Goal: Task Accomplishment & Management: Manage account settings

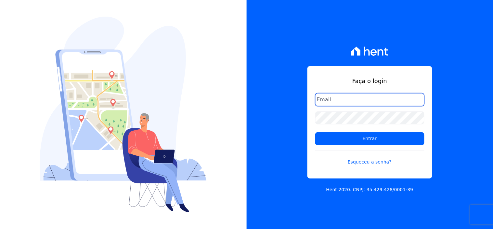
drag, startPoint x: 371, startPoint y: 95, endPoint x: 373, endPoint y: 103, distance: 8.4
click at [371, 95] on input "email" at bounding box center [369, 99] width 109 height 13
type input "[EMAIL_ADDRESS][DOMAIN_NAME]"
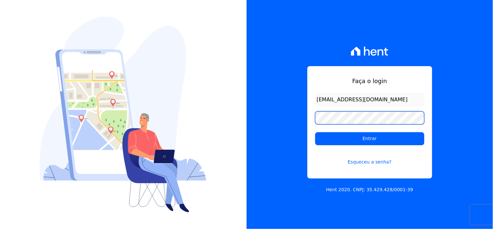
click at [315, 132] on input "Entrar" at bounding box center [369, 138] width 109 height 13
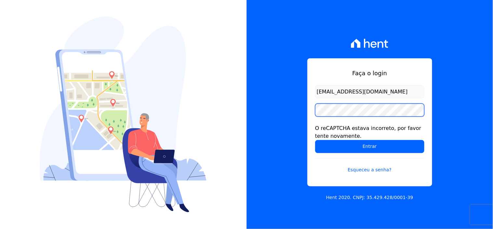
click at [315, 140] on input "Entrar" at bounding box center [369, 146] width 109 height 13
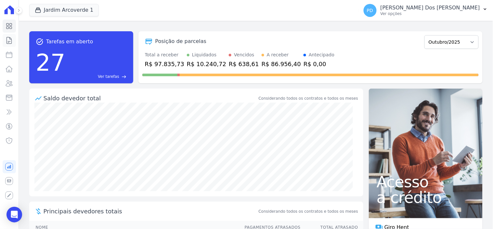
click at [11, 39] on icon at bounding box center [9, 40] width 5 height 7
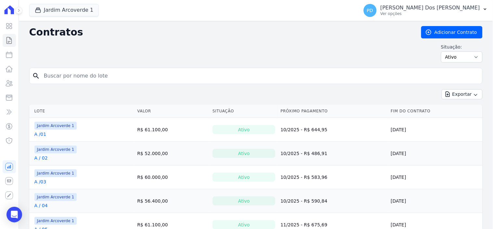
click at [105, 75] on input "search" at bounding box center [260, 75] width 440 height 13
type input "I / 40"
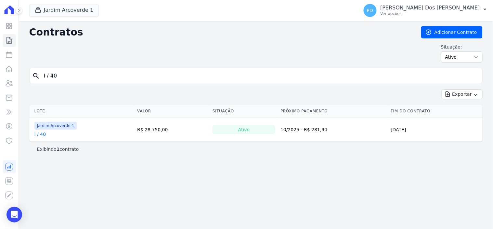
click at [40, 134] on link "I / 40" at bounding box center [40, 134] width 12 height 7
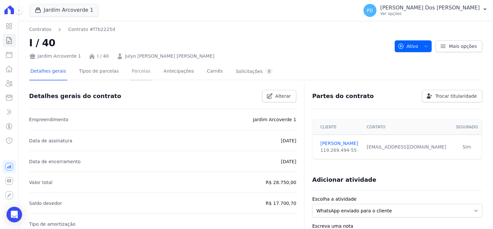
click at [133, 70] on link "Parcelas" at bounding box center [140, 71] width 21 height 17
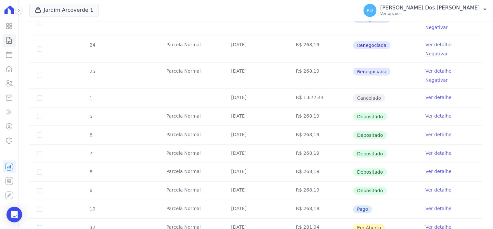
scroll to position [180, 0]
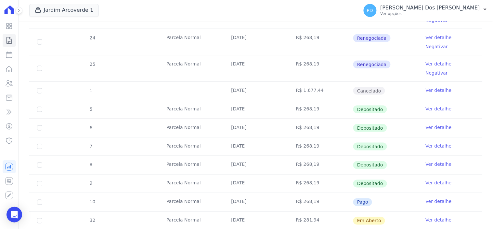
click at [426, 198] on link "Ver detalhe" at bounding box center [439, 201] width 26 height 7
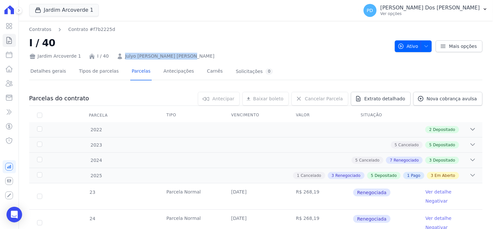
drag, startPoint x: 176, startPoint y: 55, endPoint x: 120, endPoint y: 57, distance: 55.9
click at [119, 57] on div "Jardim Arcoverde 1 I / 40 Julyo [PERSON_NAME] [PERSON_NAME][GEOGRAPHIC_DATA]" at bounding box center [209, 54] width 361 height 9
copy link "Julyo [PERSON_NAME] [PERSON_NAME]"
click at [11, 39] on icon at bounding box center [9, 40] width 5 height 7
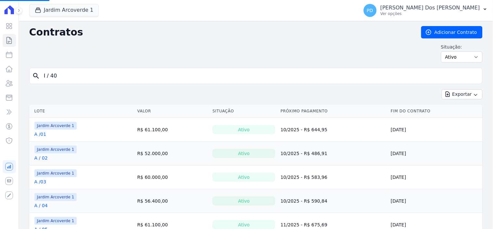
click at [77, 71] on input "I / 40" at bounding box center [260, 75] width 440 height 13
click at [73, 73] on input "search" at bounding box center [260, 75] width 440 height 13
type input "K / 04"
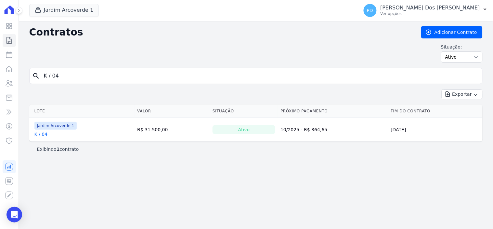
click at [44, 134] on link "K / 04" at bounding box center [40, 134] width 13 height 7
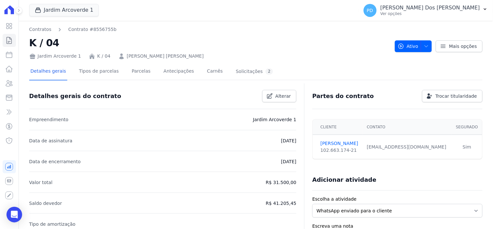
drag, startPoint x: 189, startPoint y: 59, endPoint x: 128, endPoint y: 62, distance: 60.2
click at [196, 51] on div "Jardim Arcoverde 1 K / 04 [PERSON_NAME] [PERSON_NAME]" at bounding box center [209, 54] width 361 height 9
drag, startPoint x: 171, startPoint y: 54, endPoint x: 147, endPoint y: 54, distance: 24.4
click at [119, 56] on div "Jardim Arcoverde 1 K / 04 [PERSON_NAME] [PERSON_NAME]" at bounding box center [209, 54] width 361 height 9
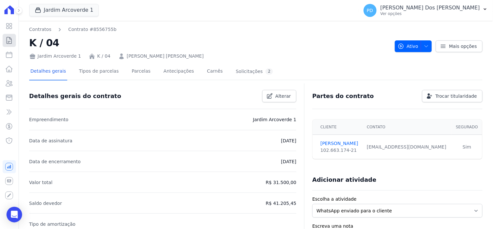
click at [9, 44] on icon at bounding box center [9, 40] width 8 height 8
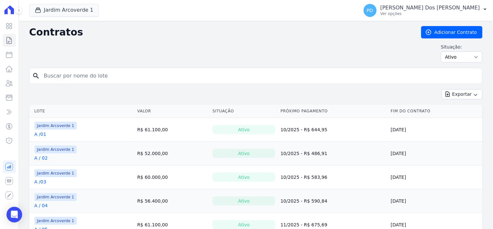
click at [83, 77] on input "search" at bounding box center [260, 75] width 440 height 13
type input "K / 28"
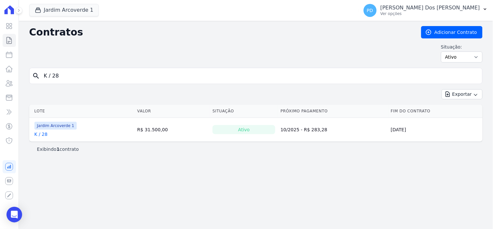
click at [44, 134] on link "K / 28" at bounding box center [40, 134] width 13 height 7
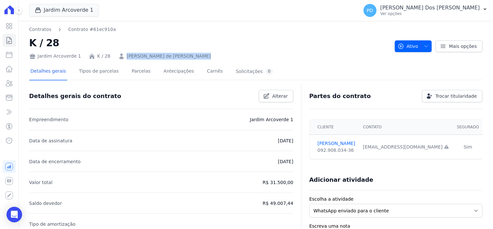
drag, startPoint x: 187, startPoint y: 55, endPoint x: 119, endPoint y: 57, distance: 67.7
click at [119, 57] on div "Jardim Arcoverde 1 K / 28 [PERSON_NAME] de [PERSON_NAME]" at bounding box center [209, 54] width 361 height 9
copy link "[PERSON_NAME] de [PERSON_NAME]"
click at [11, 43] on icon at bounding box center [9, 40] width 5 height 7
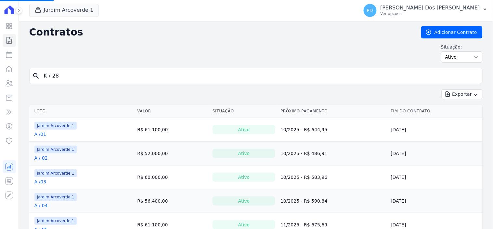
click at [61, 75] on input "K / 28" at bounding box center [260, 75] width 440 height 13
click at [55, 75] on input "search" at bounding box center [260, 75] width 440 height 13
type input "J / 26"
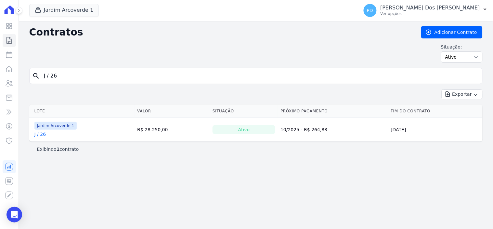
click at [43, 135] on link "J / 26" at bounding box center [40, 134] width 12 height 7
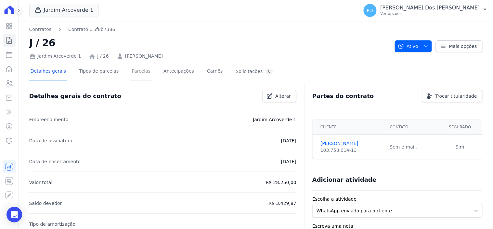
click at [137, 73] on link "Parcelas" at bounding box center [140, 71] width 21 height 17
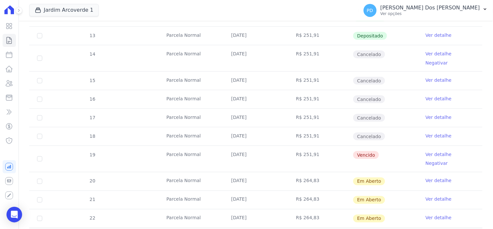
scroll to position [180, 0]
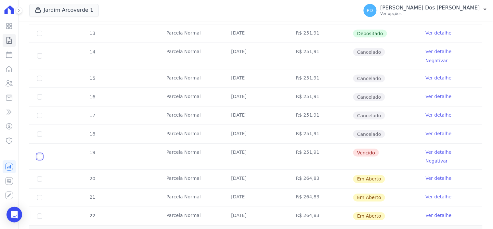
click at [40, 154] on input "checkbox" at bounding box center [39, 156] width 5 height 5
checkbox input "true"
click at [40, 176] on input "checkbox" at bounding box center [39, 178] width 5 height 5
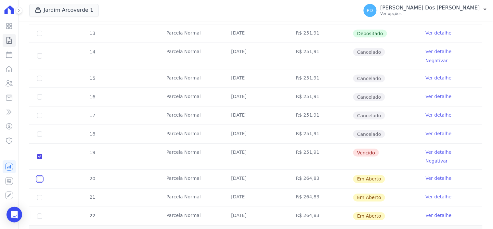
checkbox input "true"
click at [39, 195] on input "checkbox" at bounding box center [39, 197] width 5 height 5
checkbox input "true"
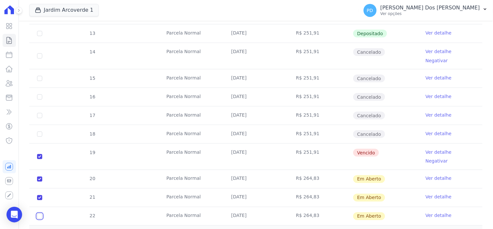
click at [37, 213] on input "checkbox" at bounding box center [39, 215] width 5 height 5
checkbox input "true"
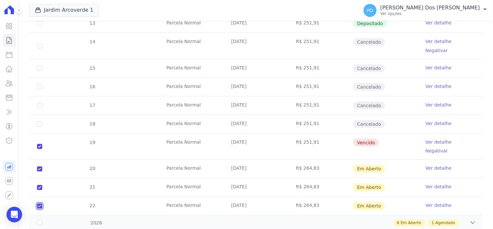
scroll to position [196, 0]
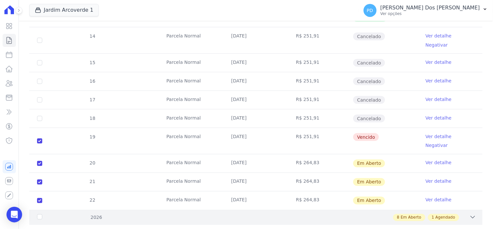
click at [38, 214] on div "2026" at bounding box center [56, 217] width 41 height 7
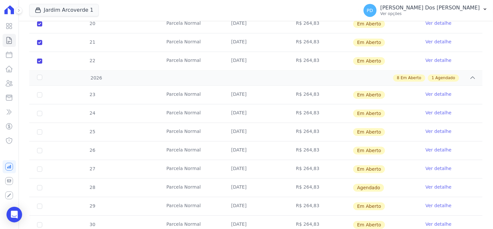
scroll to position [340, 0]
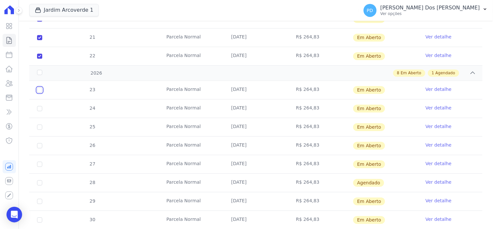
drag, startPoint x: 40, startPoint y: 73, endPoint x: 39, endPoint y: 78, distance: 4.6
click at [40, 87] on input "checkbox" at bounding box center [39, 89] width 5 height 5
checkbox input "true"
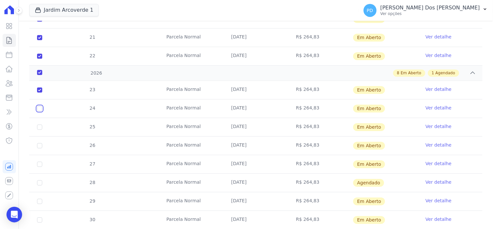
click at [39, 106] on input "checkbox" at bounding box center [39, 108] width 5 height 5
checkbox input "true"
click at [38, 124] on input "checkbox" at bounding box center [39, 126] width 5 height 5
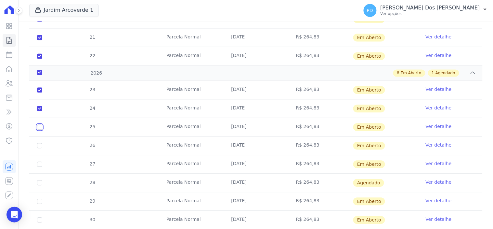
checkbox input "true"
click at [39, 143] on input "checkbox" at bounding box center [39, 145] width 5 height 5
checkbox input "true"
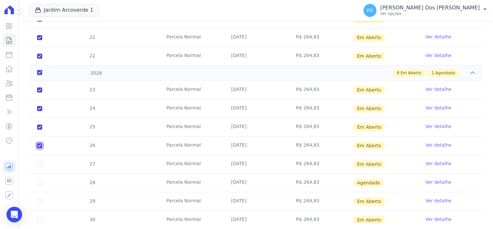
checkbox input "true"
click at [38, 161] on input "checkbox" at bounding box center [39, 163] width 5 height 5
checkbox input "true"
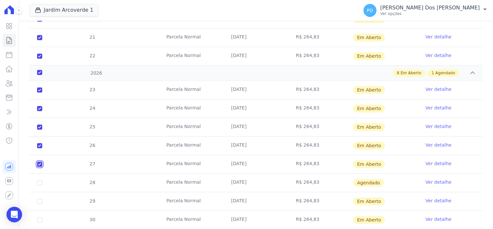
checkbox input "true"
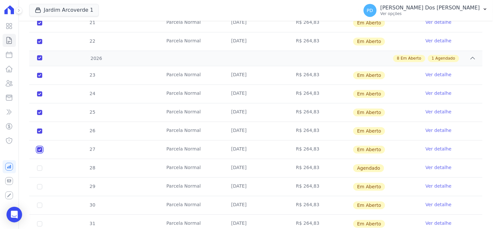
scroll to position [363, 0]
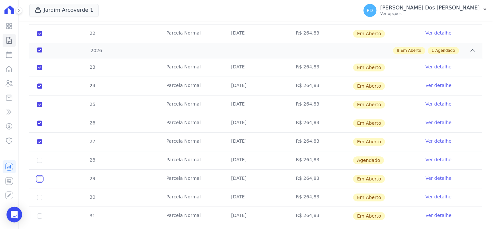
click at [38, 176] on input "checkbox" at bounding box center [39, 178] width 5 height 5
checkbox input "true"
click at [38, 213] on input "checkbox" at bounding box center [39, 215] width 5 height 5
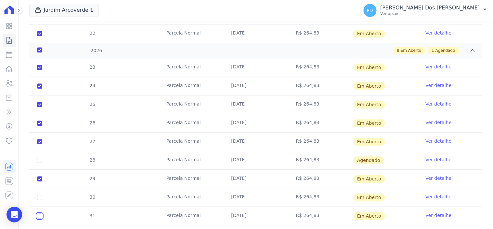
checkbox input "true"
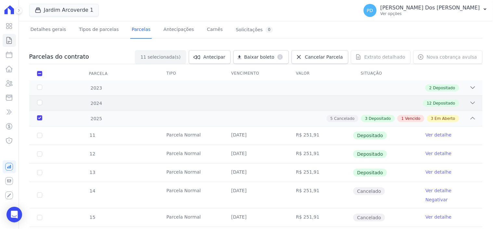
scroll to position [0, 0]
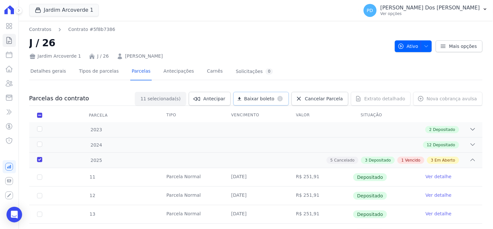
click at [267, 97] on span "Baixar boleto" at bounding box center [259, 98] width 30 height 7
click at [5, 40] on icon at bounding box center [9, 40] width 8 height 8
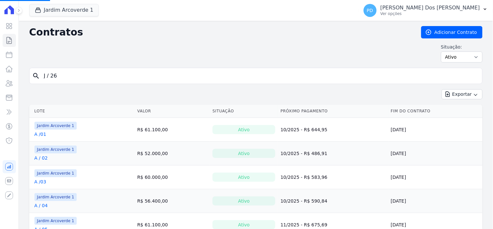
click at [70, 73] on input "J / 26" at bounding box center [260, 75] width 440 height 13
drag, startPoint x: 70, startPoint y: 73, endPoint x: 43, endPoint y: 73, distance: 27.0
click at [43, 73] on input "search" at bounding box center [260, 75] width 440 height 13
type input "g / 13"
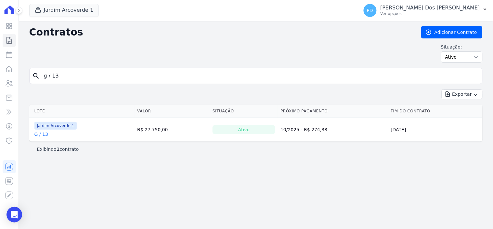
click at [41, 135] on link "G / 13" at bounding box center [41, 134] width 14 height 7
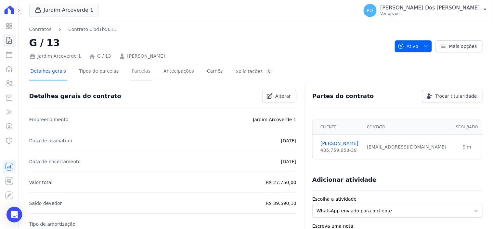
click at [135, 72] on link "Parcelas" at bounding box center [140, 71] width 21 height 17
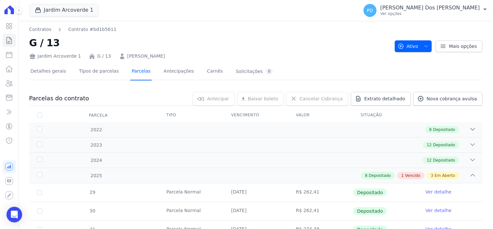
click at [133, 72] on link "Parcelas" at bounding box center [140, 71] width 21 height 17
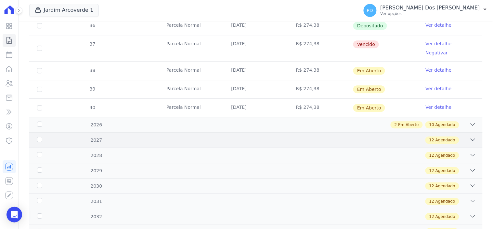
scroll to position [397, 0]
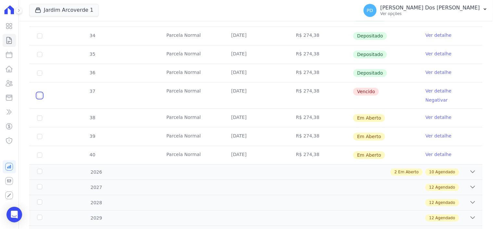
click at [38, 93] on input "checkbox" at bounding box center [39, 95] width 5 height 5
checkbox input "true"
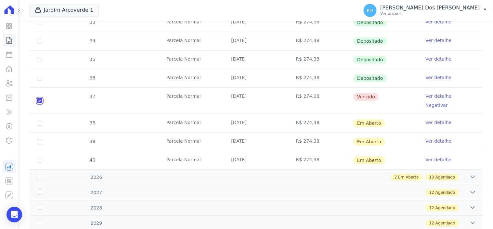
scroll to position [361, 0]
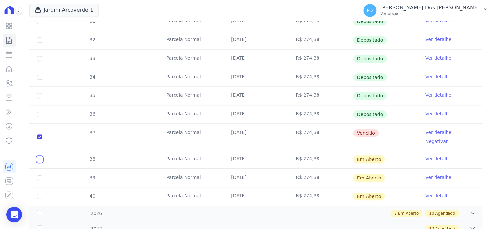
click at [40, 156] on input "checkbox" at bounding box center [39, 158] width 5 height 5
checkbox input "true"
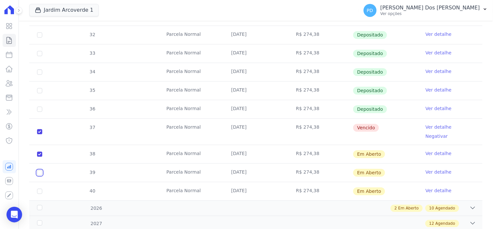
click at [40, 170] on input "checkbox" at bounding box center [39, 172] width 5 height 5
checkbox input "true"
click at [38, 188] on input "checkbox" at bounding box center [39, 190] width 5 height 5
checkbox input "true"
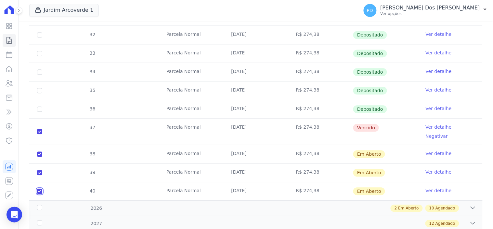
checkbox input "true"
click at [39, 205] on div "2026" at bounding box center [56, 208] width 41 height 7
click at [7, 39] on icon at bounding box center [9, 40] width 8 height 8
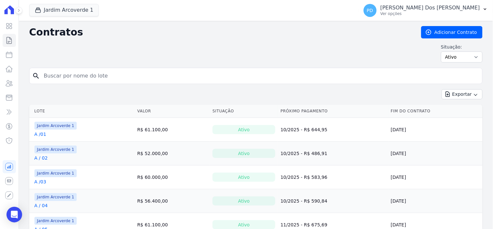
click at [87, 76] on input "search" at bounding box center [260, 75] width 440 height 13
type input "g / 13"
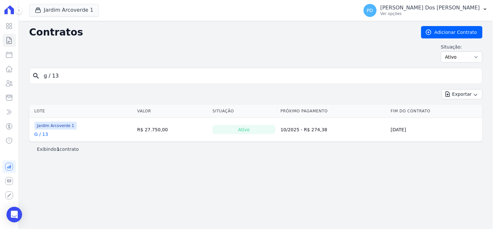
click at [42, 136] on link "G / 13" at bounding box center [41, 134] width 14 height 7
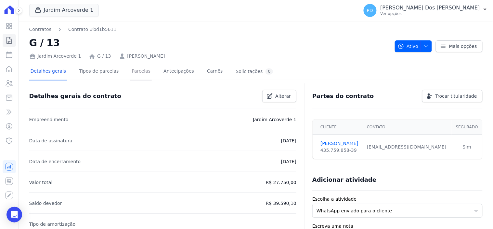
click at [130, 70] on link "Parcelas" at bounding box center [140, 71] width 21 height 17
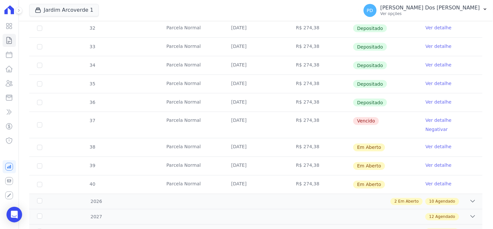
scroll to position [217, 0]
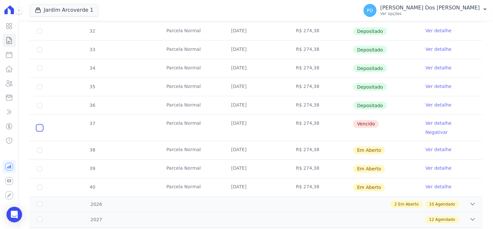
click at [39, 125] on input "checkbox" at bounding box center [39, 127] width 5 height 5
checkbox input "true"
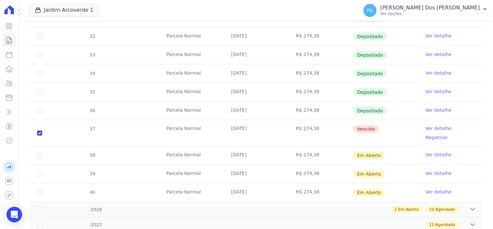
click at [433, 125] on link "Ver detalhe" at bounding box center [439, 128] width 26 height 7
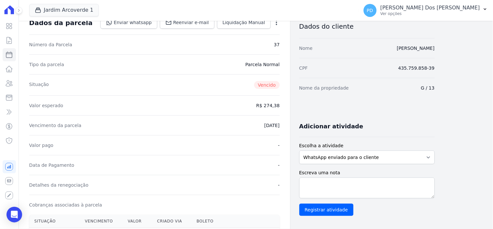
scroll to position [217, 0]
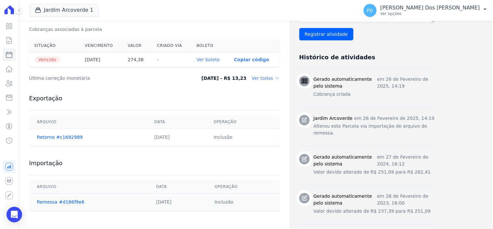
click at [207, 58] on link "Ver boleto" at bounding box center [208, 59] width 23 height 5
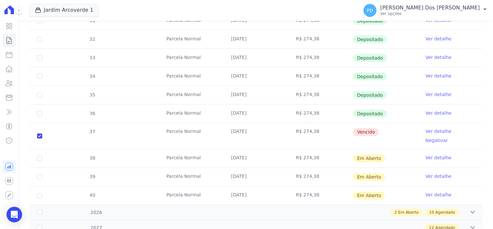
scroll to position [217, 0]
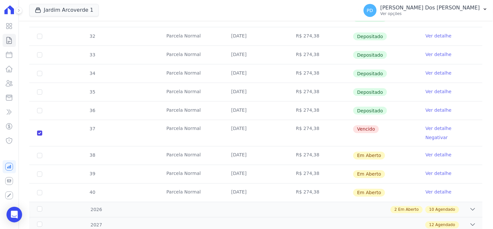
click at [430, 152] on link "Ver detalhe" at bounding box center [439, 155] width 26 height 7
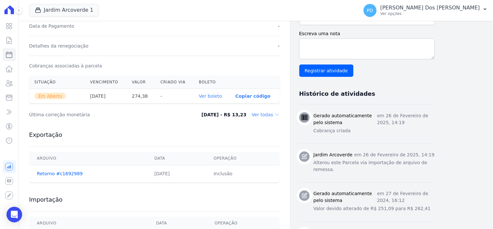
scroll to position [180, 0]
click at [219, 95] on link "Ver boleto" at bounding box center [210, 95] width 23 height 5
click at [7, 41] on icon at bounding box center [9, 40] width 5 height 7
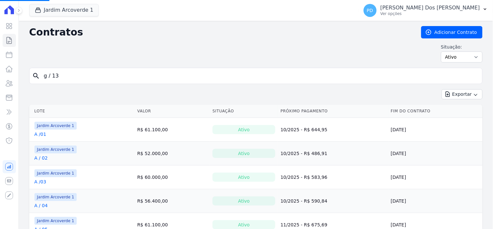
click at [95, 73] on input "g / 13" at bounding box center [260, 75] width 440 height 13
click at [100, 73] on input "search" at bounding box center [260, 75] width 440 height 13
type input "i / 20"
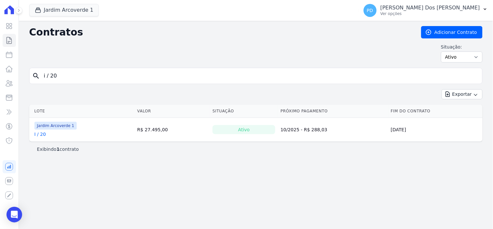
click at [37, 134] on link "I / 20" at bounding box center [40, 134] width 12 height 7
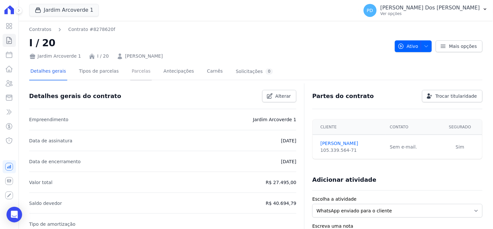
click at [136, 71] on link "Parcelas" at bounding box center [140, 71] width 21 height 17
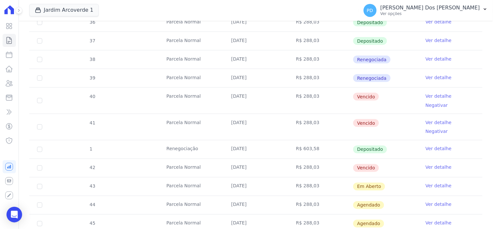
scroll to position [217, 0]
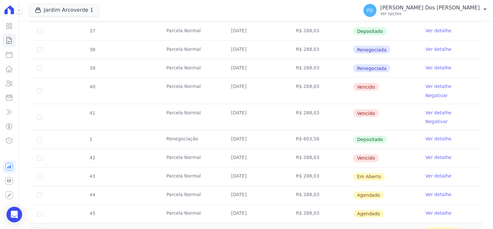
click at [430, 85] on link "Ver detalhe" at bounding box center [439, 86] width 26 height 7
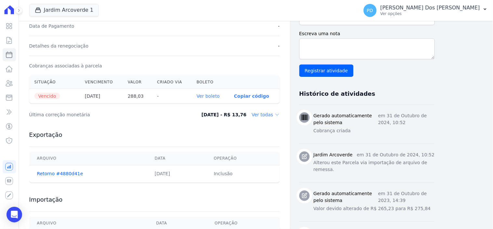
scroll to position [180, 0]
click at [214, 94] on link "Ver boleto" at bounding box center [208, 95] width 23 height 5
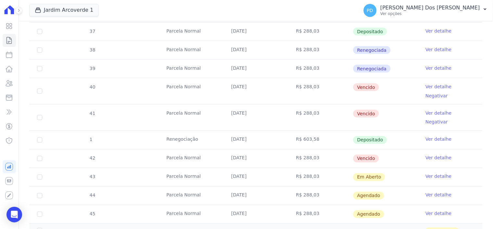
scroll to position [217, 0]
click at [437, 109] on link "Ver detalhe" at bounding box center [439, 112] width 26 height 7
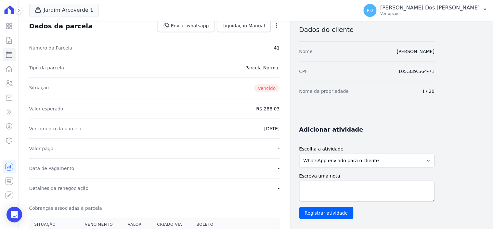
scroll to position [144, 0]
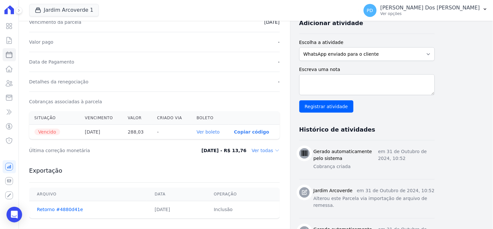
click at [219, 131] on link "Ver boleto" at bounding box center [208, 131] width 23 height 5
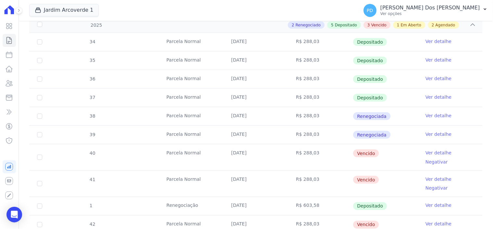
scroll to position [180, 0]
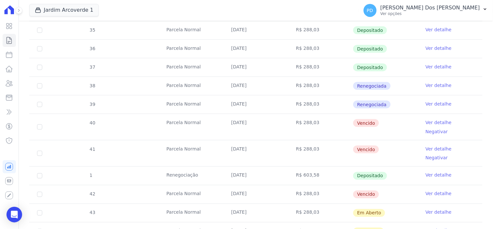
click at [426, 190] on link "Ver detalhe" at bounding box center [439, 193] width 26 height 7
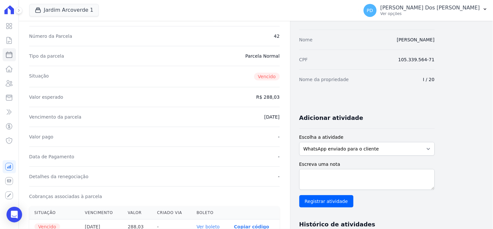
scroll to position [217, 0]
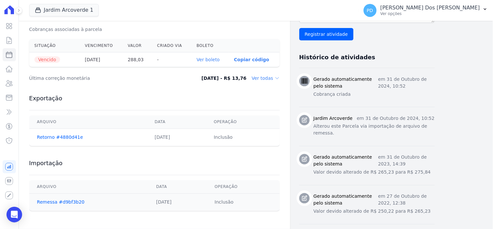
click at [215, 60] on link "Ver boleto" at bounding box center [208, 59] width 23 height 5
